Goal: Browse casually: Explore the website without a specific task or goal

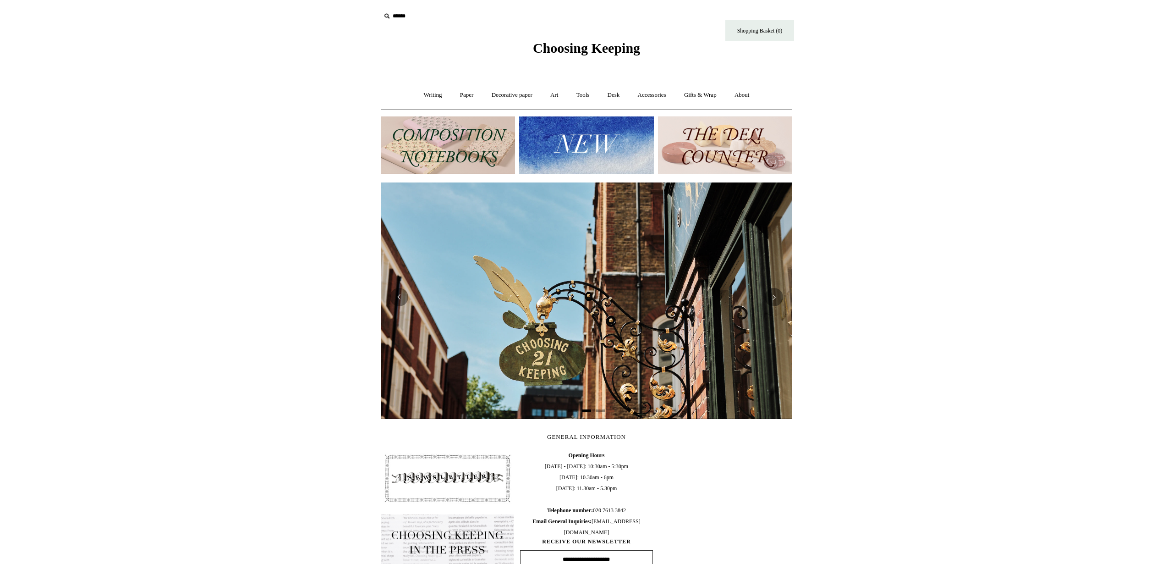
scroll to position [0, 412]
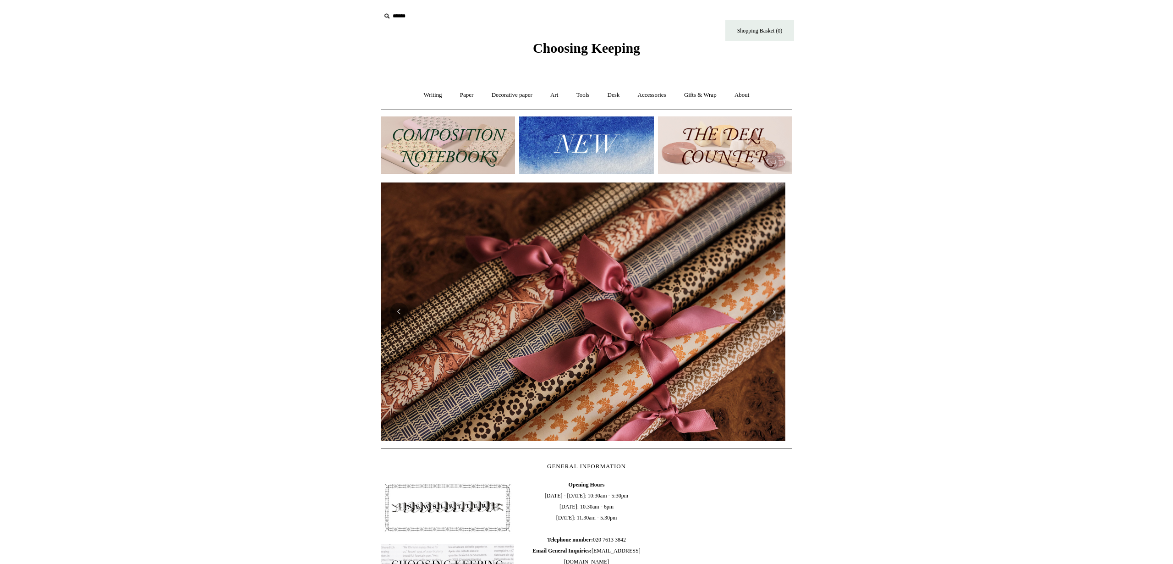
drag, startPoint x: 878, startPoint y: 164, endPoint x: 870, endPoint y: 166, distance: 7.6
click at [878, 164] on html "Menu Choosing Keeping * Shipping Information Shopping Basket (0) * ⤺ + +" at bounding box center [586, 386] width 1173 height 772
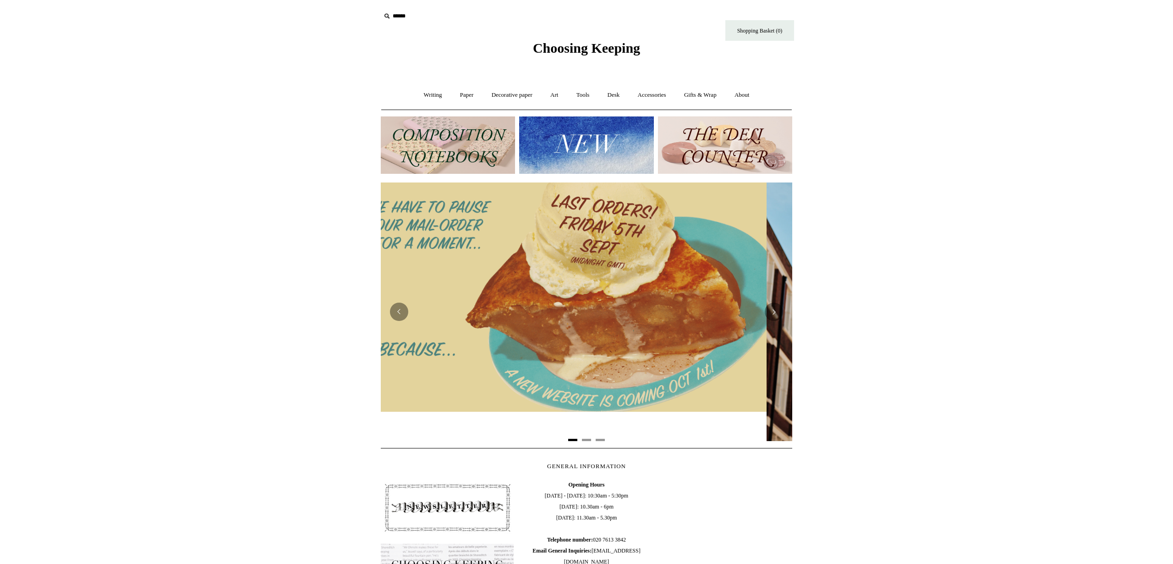
scroll to position [0, 0]
